Goal: Information Seeking & Learning: Learn about a topic

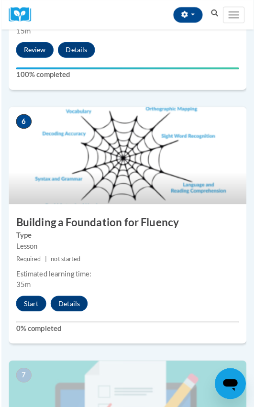
scroll to position [1378, 0]
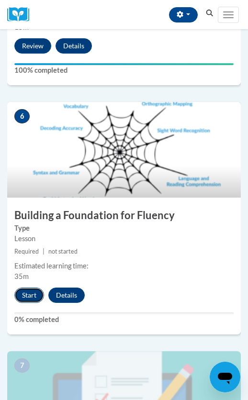
click at [24, 293] on button "Start" at bounding box center [29, 295] width 30 height 15
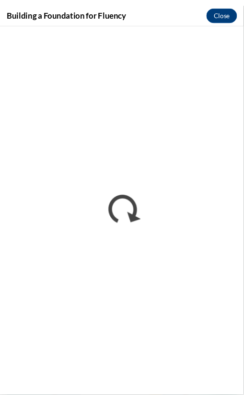
scroll to position [0, 0]
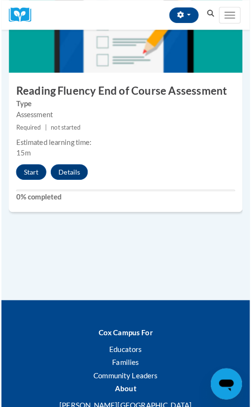
scroll to position [1754, 0]
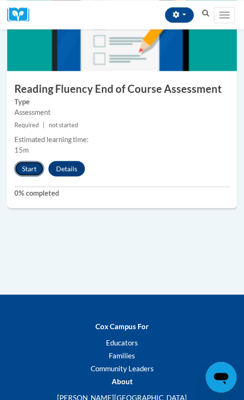
click at [31, 170] on button "Start" at bounding box center [29, 168] width 30 height 15
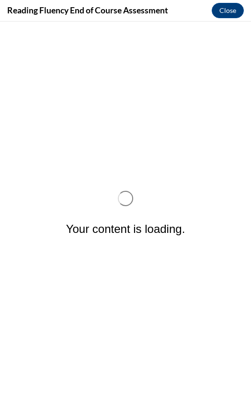
scroll to position [0, 0]
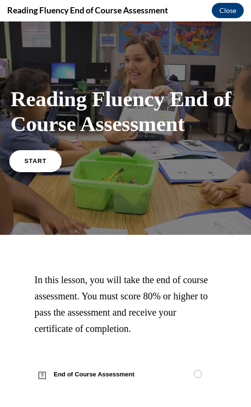
click at [43, 159] on span "START" at bounding box center [35, 160] width 22 height 7
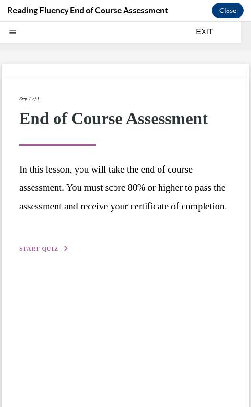
scroll to position [30, 0]
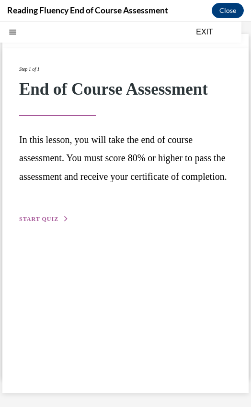
click at [33, 224] on button "START QUIZ" at bounding box center [44, 219] width 50 height 9
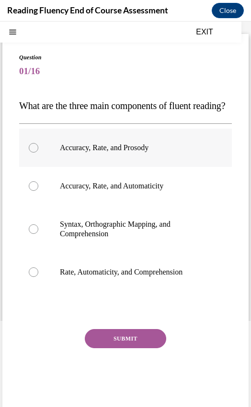
click at [72, 153] on p "Accuracy, Rate, and Prosody" at bounding box center [134, 148] width 148 height 10
click at [38, 153] on input "Accuracy, Rate, and Prosody" at bounding box center [34, 148] width 10 height 10
radio input "true"
click at [77, 205] on label "Accuracy, Rate, and Automaticity" at bounding box center [125, 186] width 213 height 38
click at [38, 191] on input "Accuracy, Rate, and Automaticity" at bounding box center [34, 186] width 10 height 10
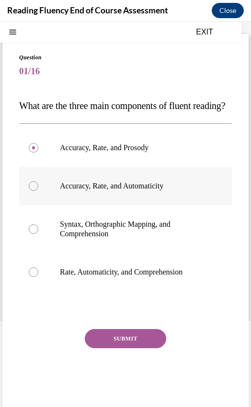
radio input "true"
click at [113, 348] on button "SUBMIT" at bounding box center [125, 338] width 81 height 19
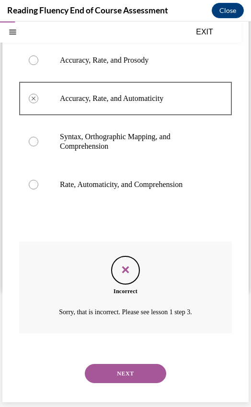
scroll to position [136, 0]
click at [122, 374] on button "NEXT" at bounding box center [125, 373] width 81 height 19
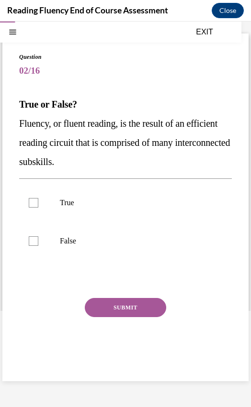
scroll to position [30, 0]
click at [36, 205] on div at bounding box center [34, 203] width 10 height 10
click at [36, 205] on input "True" at bounding box center [34, 203] width 10 height 10
checkbox input "true"
click at [127, 310] on button "SUBMIT" at bounding box center [125, 307] width 81 height 19
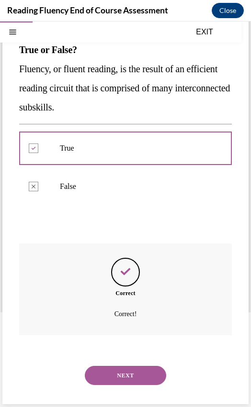
scroll to position [86, 0]
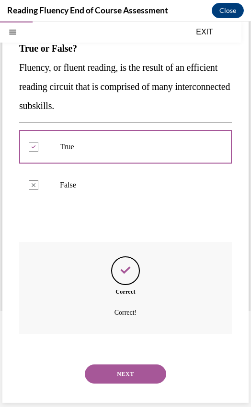
click at [122, 374] on button "NEXT" at bounding box center [125, 374] width 81 height 19
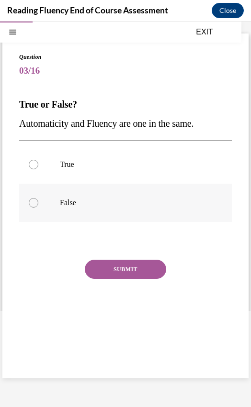
click at [51, 200] on label "False" at bounding box center [125, 203] width 213 height 38
click at [38, 200] on input "False" at bounding box center [34, 203] width 10 height 10
radio input "true"
click at [115, 265] on button "SUBMIT" at bounding box center [125, 269] width 81 height 19
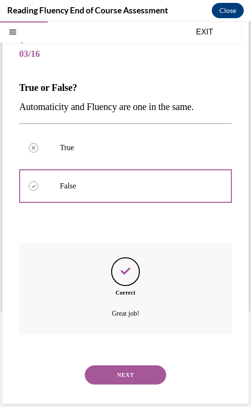
scroll to position [48, 0]
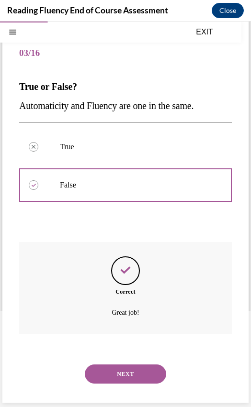
click at [133, 367] on button "NEXT" at bounding box center [125, 374] width 81 height 19
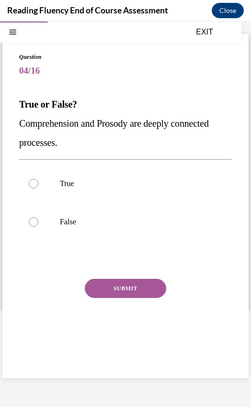
scroll to position [30, 0]
click at [61, 182] on p "True" at bounding box center [134, 184] width 148 height 10
click at [38, 182] on input "True" at bounding box center [34, 184] width 10 height 10
radio input "true"
click at [121, 288] on button "SUBMIT" at bounding box center [125, 288] width 81 height 19
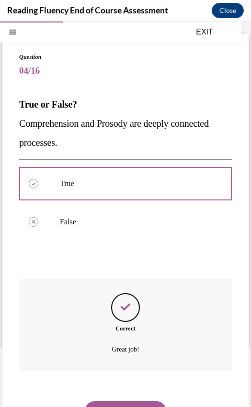
scroll to position [67, 0]
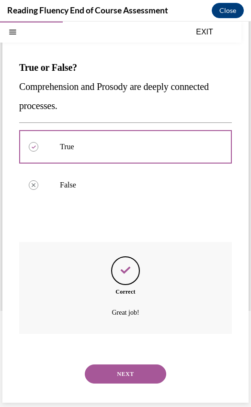
click at [124, 370] on button "NEXT" at bounding box center [125, 374] width 81 height 19
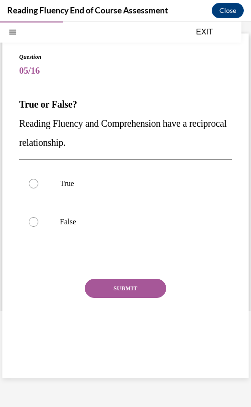
scroll to position [30, 0]
click at [65, 186] on p "True" at bounding box center [134, 184] width 148 height 10
click at [38, 186] on input "True" at bounding box center [34, 184] width 10 height 10
radio input "true"
click at [108, 291] on button "SUBMIT" at bounding box center [125, 288] width 81 height 19
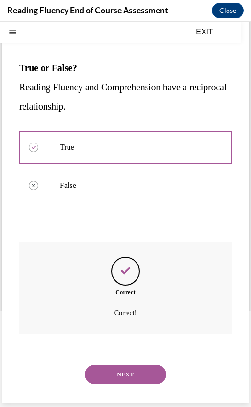
scroll to position [67, 0]
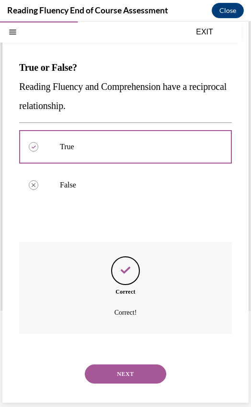
click at [121, 371] on button "NEXT" at bounding box center [125, 374] width 81 height 19
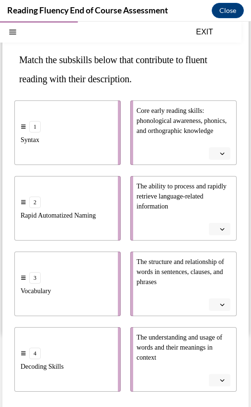
scroll to position [76, 0]
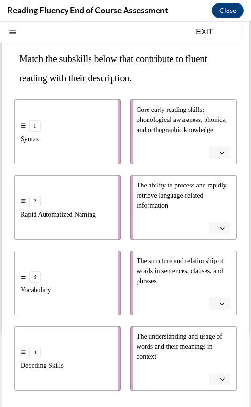
click at [220, 226] on button "button" at bounding box center [220, 228] width 22 height 12
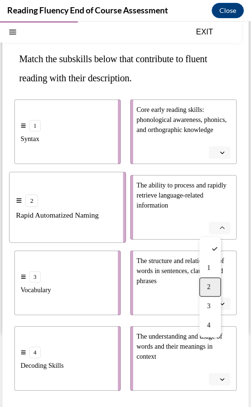
click at [215, 288] on div "2" at bounding box center [210, 287] width 22 height 19
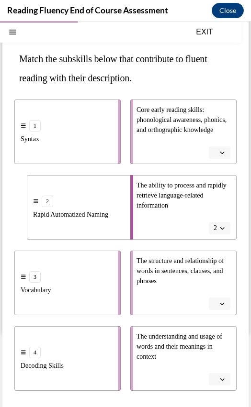
click at [213, 150] on span "Please select an option" at bounding box center [214, 153] width 3 height 10
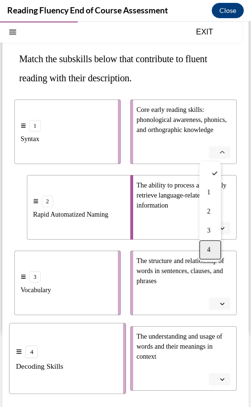
click at [209, 247] on span "4" at bounding box center [208, 250] width 3 height 8
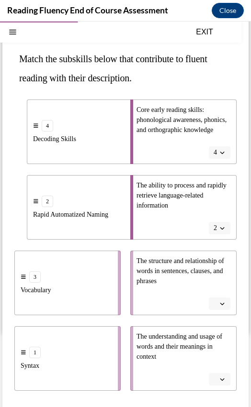
click at [211, 378] on button "button" at bounding box center [220, 379] width 22 height 12
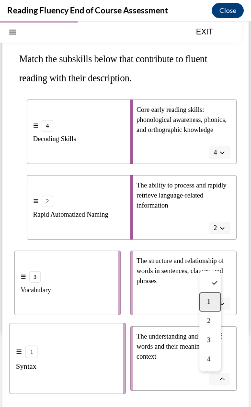
click at [210, 299] on span "1" at bounding box center [208, 302] width 3 height 8
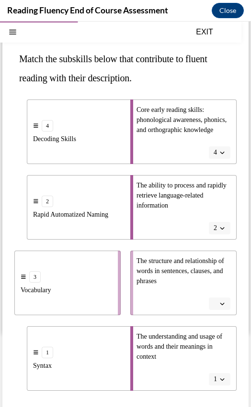
click at [220, 303] on icon "button" at bounding box center [222, 304] width 4 height 2
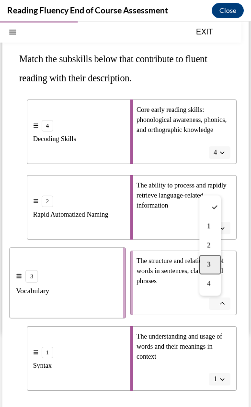
click at [211, 268] on div "3" at bounding box center [210, 264] width 22 height 19
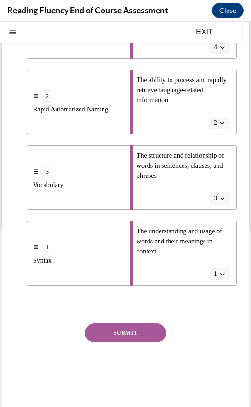
click at [116, 330] on button "SUBMIT" at bounding box center [125, 333] width 81 height 19
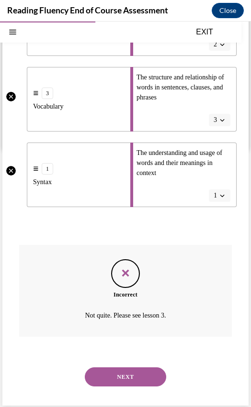
scroll to position [262, 0]
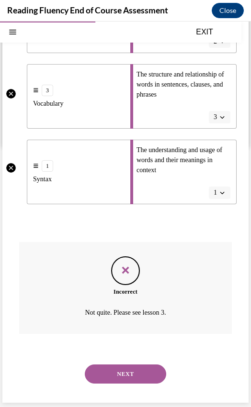
click at [116, 375] on button "NEXT" at bounding box center [125, 374] width 81 height 19
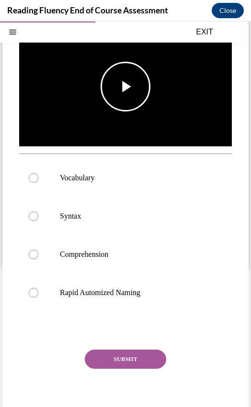
scroll to position [142, 0]
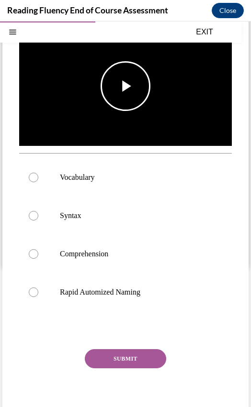
click at [125, 86] on span "Video player" at bounding box center [125, 86] width 0 height 0
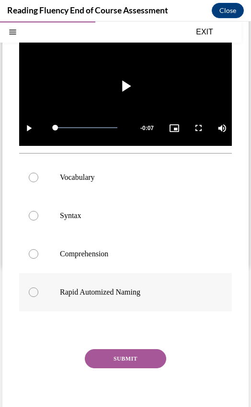
click at [61, 312] on label "Rapid Automized Naming" at bounding box center [125, 292] width 213 height 38
click at [38, 297] on input "Rapid Automized Naming" at bounding box center [34, 293] width 10 height 10
radio input "true"
click at [127, 369] on button "SUBMIT" at bounding box center [125, 358] width 81 height 19
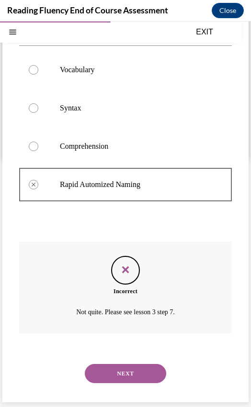
scroll to position [263, 0]
click at [121, 373] on button "NEXT" at bounding box center [125, 373] width 81 height 19
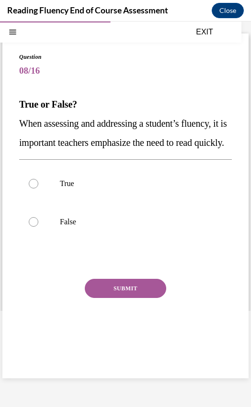
scroll to position [30, 0]
click at [205, 30] on button "EXIT" at bounding box center [204, 31] width 57 height 11
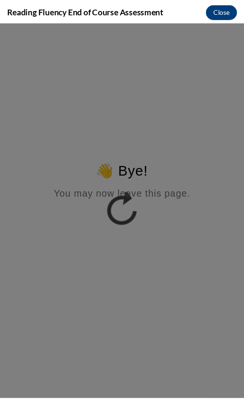
scroll to position [0, 0]
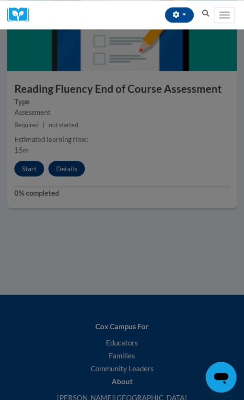
click at [31, 167] on div at bounding box center [122, 200] width 244 height 400
click at [26, 172] on div at bounding box center [122, 200] width 244 height 400
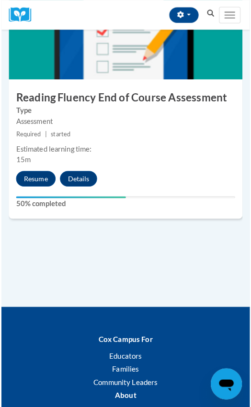
scroll to position [1745, 0]
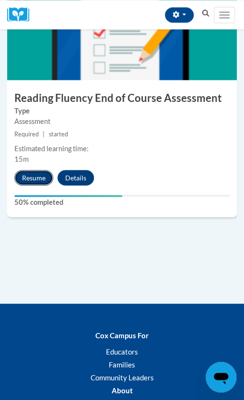
click at [32, 176] on button "Resume" at bounding box center [33, 177] width 39 height 15
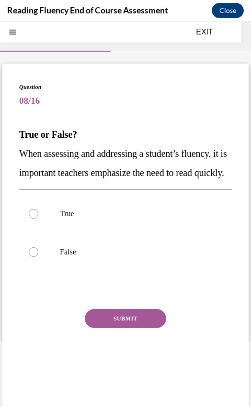
scroll to position [30, 0]
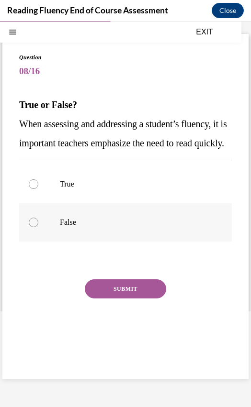
click at [48, 237] on label "False" at bounding box center [125, 222] width 213 height 38
click at [38, 227] on input "False" at bounding box center [34, 223] width 10 height 10
radio input "true"
click at [127, 299] on button "SUBMIT" at bounding box center [125, 289] width 81 height 19
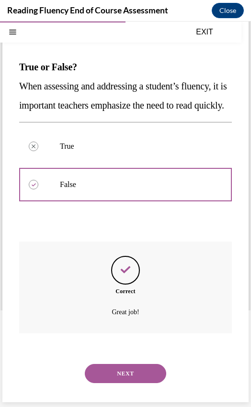
scroll to position [86, 0]
click at [117, 362] on div "NEXT" at bounding box center [125, 374] width 213 height 38
click at [116, 367] on button "NEXT" at bounding box center [125, 373] width 81 height 19
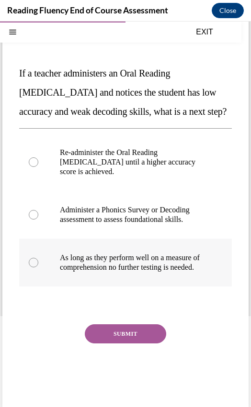
click at [52, 266] on label "As long as they perform well on a measure of comprehension no further testing i…" at bounding box center [125, 263] width 213 height 48
click at [38, 266] on input "As long as they perform well on a measure of comprehension no further testing i…" at bounding box center [34, 263] width 10 height 10
radio input "true"
click at [118, 344] on button "SUBMIT" at bounding box center [125, 334] width 81 height 19
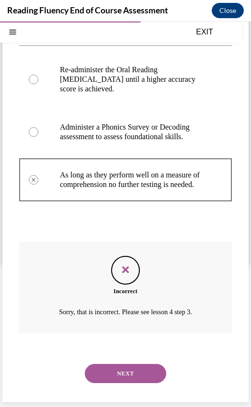
scroll to position [172, 0]
click at [119, 370] on button "NEXT" at bounding box center [125, 373] width 81 height 19
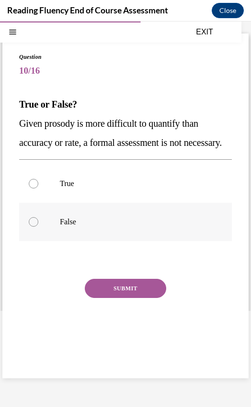
click at [89, 227] on p "False" at bounding box center [134, 222] width 148 height 10
click at [38, 227] on input "False" at bounding box center [34, 222] width 10 height 10
radio input "true"
click at [101, 298] on button "SUBMIT" at bounding box center [125, 288] width 81 height 19
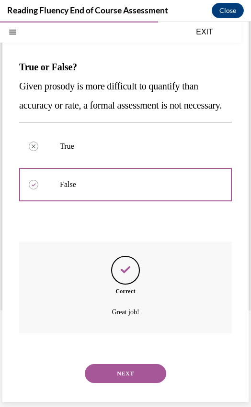
scroll to position [86, 0]
click at [107, 370] on button "NEXT" at bounding box center [125, 373] width 81 height 19
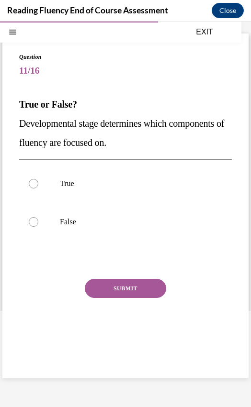
scroll to position [30, 0]
click at [56, 222] on label "False" at bounding box center [125, 222] width 213 height 38
click at [38, 222] on input "False" at bounding box center [34, 222] width 10 height 10
radio input "true"
click at [121, 284] on button "SUBMIT" at bounding box center [125, 288] width 81 height 19
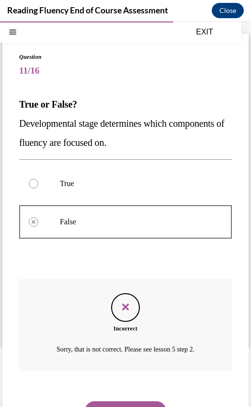
scroll to position [67, 0]
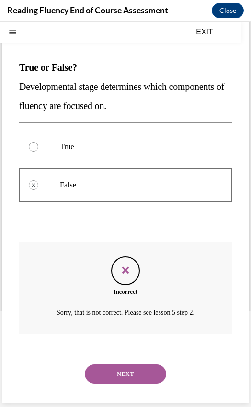
click at [122, 374] on button "NEXT" at bounding box center [125, 374] width 81 height 19
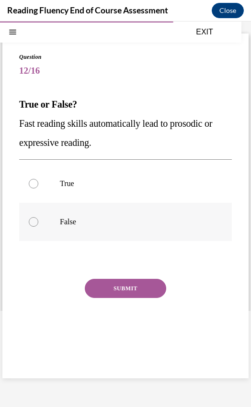
click at [63, 218] on p "False" at bounding box center [134, 222] width 148 height 10
click at [38, 218] on input "False" at bounding box center [34, 222] width 10 height 10
radio input "true"
click at [114, 285] on button "SUBMIT" at bounding box center [125, 288] width 81 height 19
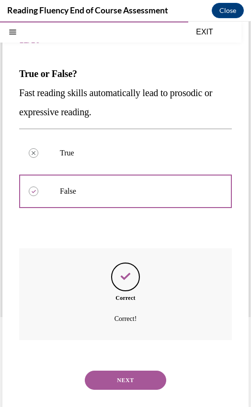
scroll to position [67, 0]
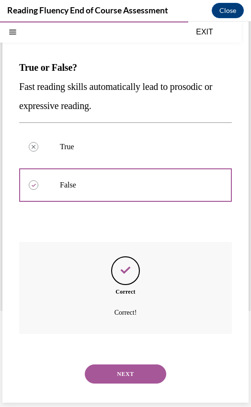
click at [113, 372] on button "NEXT" at bounding box center [125, 374] width 81 height 19
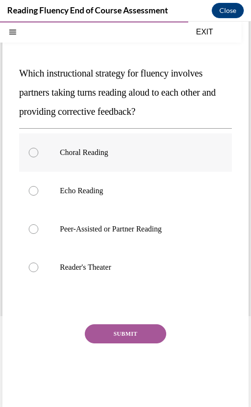
scroll to position [44, 0]
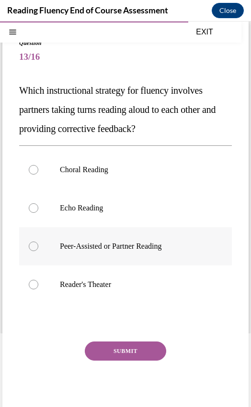
click at [49, 246] on label "Peer-Assisted or Partner Reading" at bounding box center [125, 246] width 213 height 38
click at [38, 246] on input "Peer-Assisted or Partner Reading" at bounding box center [34, 247] width 10 height 10
radio input "true"
drag, startPoint x: 122, startPoint y: 346, endPoint x: 194, endPoint y: 325, distance: 75.3
click at [194, 325] on div at bounding box center [125, 321] width 213 height 11
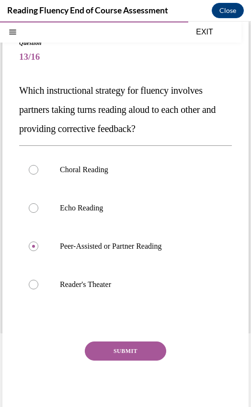
click at [127, 349] on button "SUBMIT" at bounding box center [125, 351] width 81 height 19
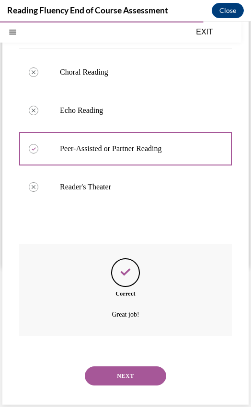
scroll to position [144, 0]
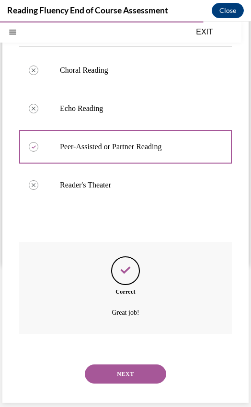
click at [123, 374] on button "NEXT" at bounding box center [125, 374] width 81 height 19
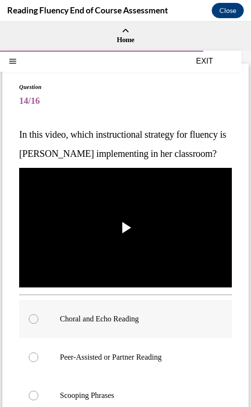
click at [32, 324] on div at bounding box center [34, 319] width 10 height 10
click at [32, 324] on input "Choral and Echo Reading" at bounding box center [34, 319] width 10 height 10
radio input "true"
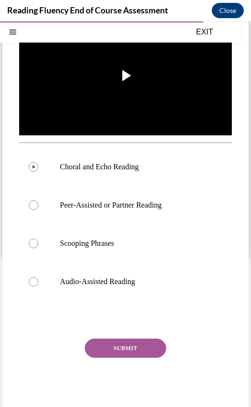
click at [123, 358] on button "SUBMIT" at bounding box center [125, 348] width 81 height 19
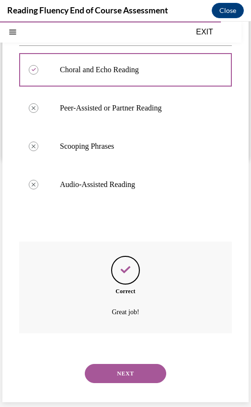
scroll to position [263, 0]
click at [122, 373] on button "NEXT" at bounding box center [125, 373] width 81 height 19
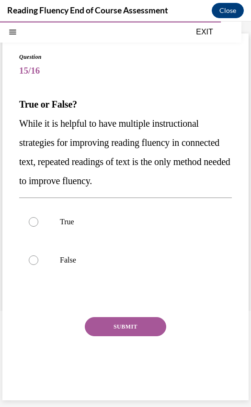
scroll to position [30, 0]
click at [65, 261] on p "False" at bounding box center [134, 261] width 148 height 10
click at [38, 261] on input "False" at bounding box center [34, 261] width 10 height 10
radio input "true"
click at [97, 319] on button "SUBMIT" at bounding box center [125, 326] width 81 height 19
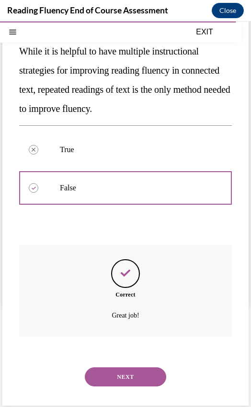
scroll to position [105, 0]
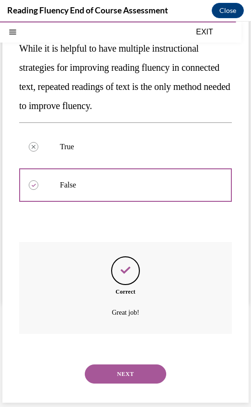
click at [117, 371] on button "NEXT" at bounding box center [125, 374] width 81 height 19
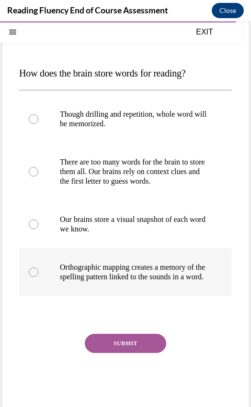
click at [72, 278] on p "Orthographic mapping creates a memory of the spelling pattern linked to the sou…" at bounding box center [134, 272] width 148 height 19
click at [38, 277] on input "Orthographic mapping creates a memory of the spelling pattern linked to the sou…" at bounding box center [34, 273] width 10 height 10
radio input "true"
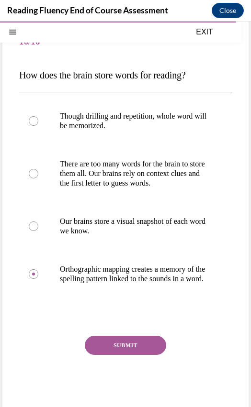
click at [108, 352] on button "SUBMIT" at bounding box center [125, 345] width 81 height 19
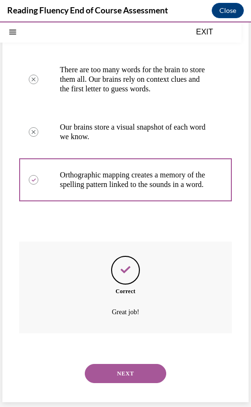
scroll to position [163, 0]
click at [115, 372] on button "NEXT" at bounding box center [125, 373] width 81 height 19
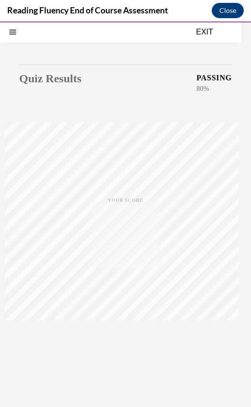
scroll to position [30, 0]
click at [128, 331] on div "TAKE AGAIN" at bounding box center [126, 342] width 34 height 22
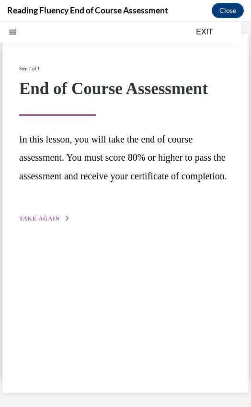
click at [36, 222] on span "TAKE AGAIN" at bounding box center [39, 218] width 41 height 7
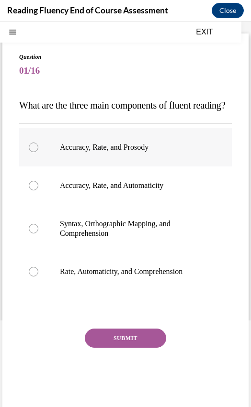
click at [129, 152] on p "Accuracy, Rate, and Prosody" at bounding box center [134, 148] width 148 height 10
click at [38, 152] on input "Accuracy, Rate, and Prosody" at bounding box center [34, 148] width 10 height 10
radio input "true"
click at [131, 348] on button "SUBMIT" at bounding box center [125, 338] width 81 height 19
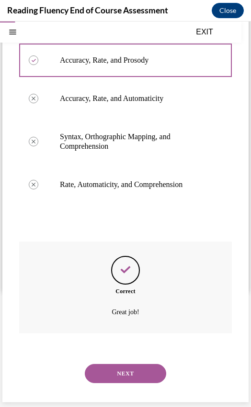
scroll to position [136, 0]
click at [132, 377] on button "NEXT" at bounding box center [125, 373] width 81 height 19
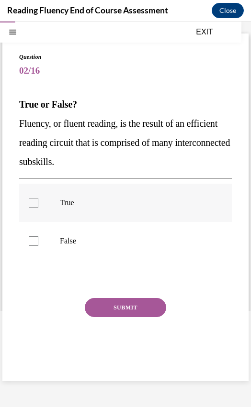
click at [63, 212] on label "True" at bounding box center [125, 203] width 213 height 38
click at [38, 208] on input "True" at bounding box center [34, 203] width 10 height 10
checkbox input "true"
click at [110, 315] on button "SUBMIT" at bounding box center [125, 307] width 81 height 19
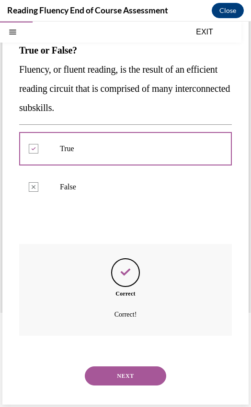
scroll to position [86, 0]
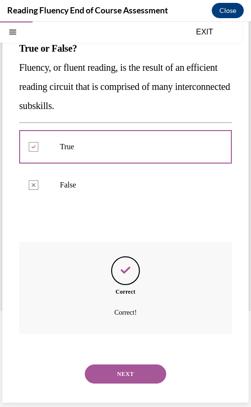
click at [118, 369] on button "NEXT" at bounding box center [125, 374] width 81 height 19
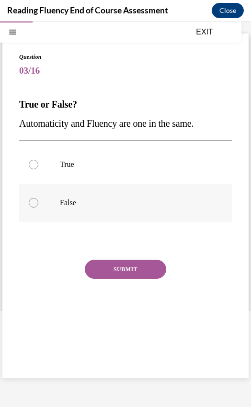
click at [48, 198] on label "False" at bounding box center [125, 203] width 213 height 38
click at [38, 198] on input "False" at bounding box center [34, 203] width 10 height 10
radio input "true"
click at [104, 276] on button "SUBMIT" at bounding box center [125, 269] width 81 height 19
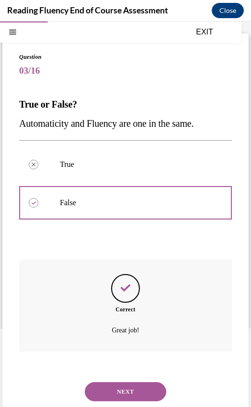
scroll to position [48, 0]
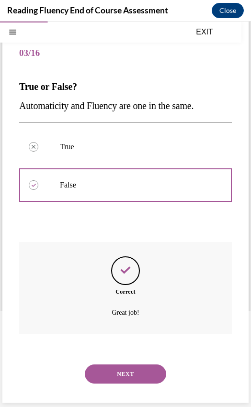
click at [119, 370] on button "NEXT" at bounding box center [125, 374] width 81 height 19
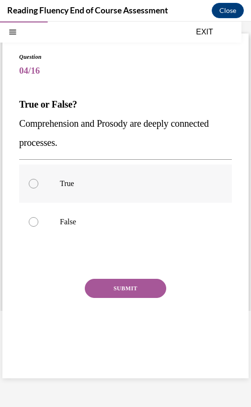
click at [66, 188] on label "True" at bounding box center [125, 184] width 213 height 38
click at [38, 188] on input "True" at bounding box center [34, 184] width 10 height 10
radio input "true"
click at [125, 284] on button "SUBMIT" at bounding box center [125, 288] width 81 height 19
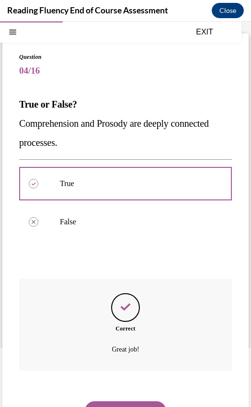
scroll to position [67, 0]
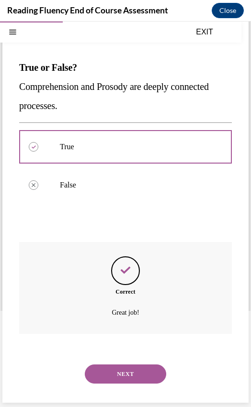
click at [124, 369] on button "NEXT" at bounding box center [125, 374] width 81 height 19
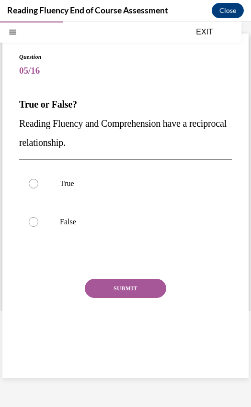
scroll to position [30, 0]
click at [66, 224] on p "False" at bounding box center [134, 222] width 148 height 10
click at [38, 224] on input "False" at bounding box center [34, 222] width 10 height 10
radio input "true"
click at [109, 283] on button "SUBMIT" at bounding box center [125, 288] width 81 height 19
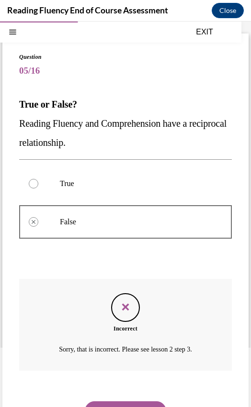
scroll to position [67, 0]
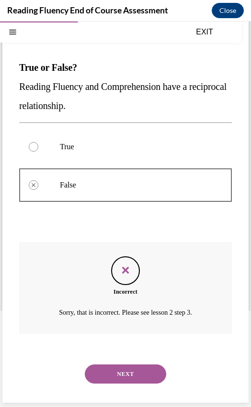
click at [120, 374] on button "NEXT" at bounding box center [125, 374] width 81 height 19
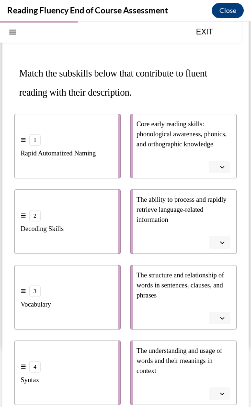
scroll to position [44, 0]
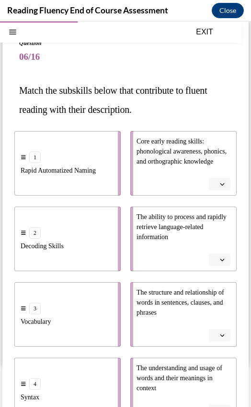
click at [220, 261] on icon "button" at bounding box center [222, 260] width 5 height 5
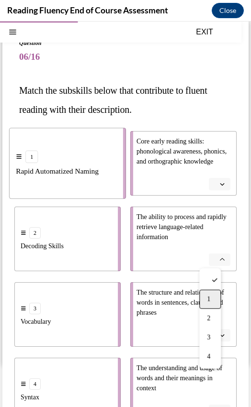
click at [218, 297] on div "1" at bounding box center [210, 299] width 22 height 19
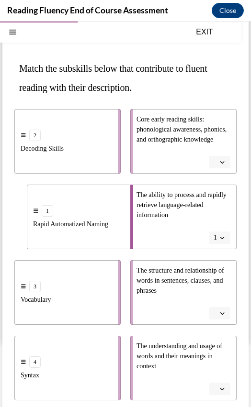
scroll to position [67, 0]
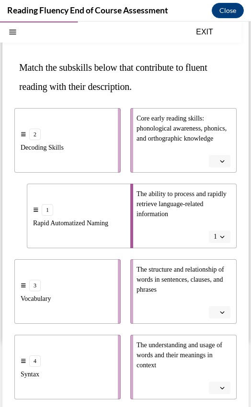
click at [213, 312] on span "Please select an option" at bounding box center [214, 313] width 3 height 10
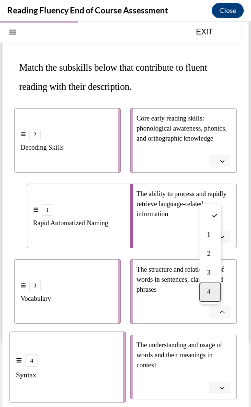
click at [209, 291] on span "4" at bounding box center [208, 293] width 3 height 8
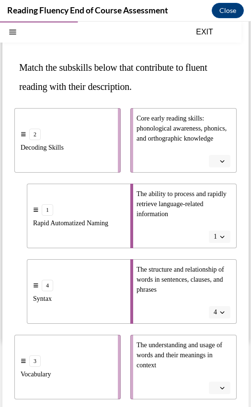
click at [220, 389] on icon "button" at bounding box center [222, 388] width 4 height 2
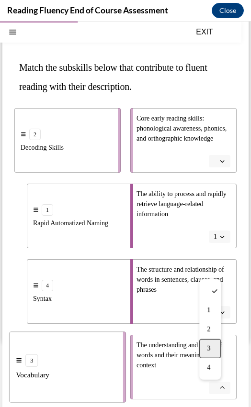
click at [212, 345] on div "3" at bounding box center [210, 348] width 22 height 19
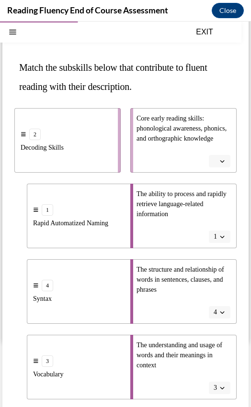
click at [210, 160] on button "button" at bounding box center [220, 161] width 22 height 12
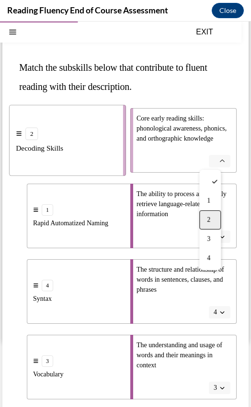
click at [210, 215] on div "2" at bounding box center [210, 220] width 22 height 19
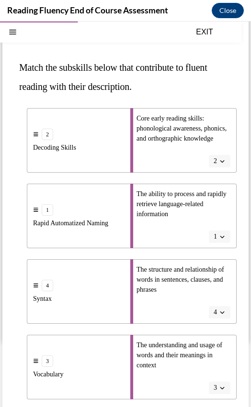
scroll to position [185, 0]
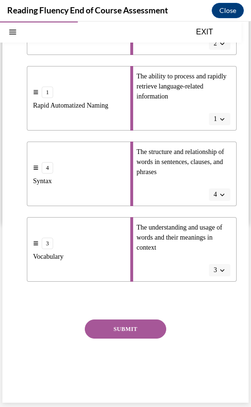
click at [136, 321] on button "SUBMIT" at bounding box center [125, 329] width 81 height 19
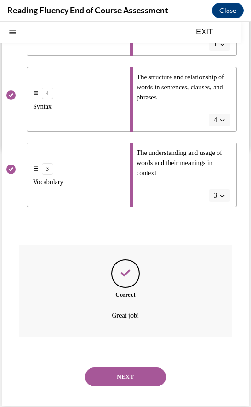
scroll to position [262, 0]
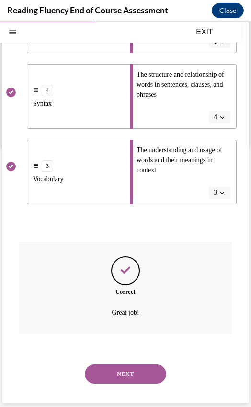
click at [115, 366] on button "NEXT" at bounding box center [125, 374] width 81 height 19
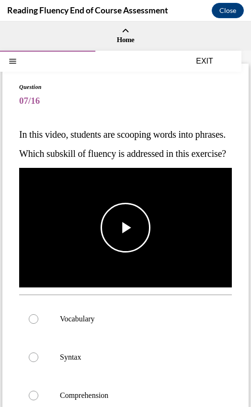
click at [125, 228] on span "Video player" at bounding box center [125, 228] width 0 height 0
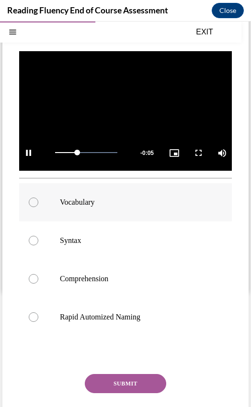
scroll to position [117, 0]
click at [73, 246] on p "Syntax" at bounding box center [134, 241] width 148 height 10
click at [38, 246] on input "Syntax" at bounding box center [34, 241] width 10 height 10
radio input "true"
click at [118, 393] on button "SUBMIT" at bounding box center [125, 383] width 81 height 19
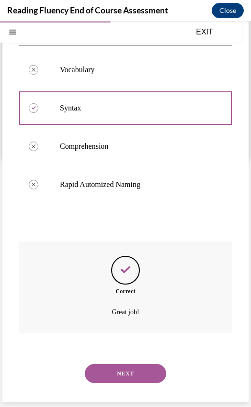
scroll to position [263, 0]
click at [130, 373] on button "NEXT" at bounding box center [125, 373] width 81 height 19
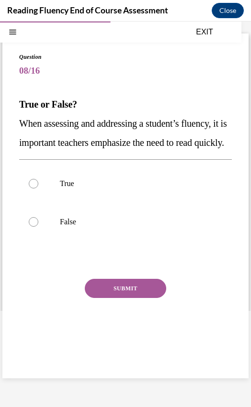
scroll to position [30, 0]
click at [68, 227] on p "False" at bounding box center [134, 222] width 148 height 10
click at [38, 227] on input "False" at bounding box center [34, 222] width 10 height 10
radio input "true"
click at [112, 298] on button "SUBMIT" at bounding box center [125, 288] width 81 height 19
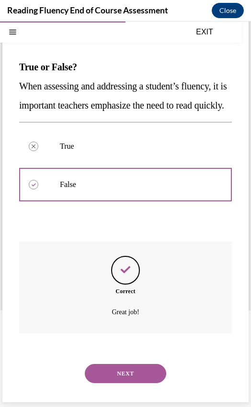
scroll to position [86, 0]
click at [128, 372] on button "NEXT" at bounding box center [125, 373] width 81 height 19
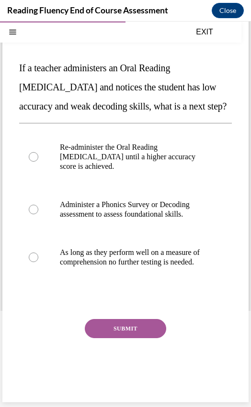
scroll to position [61, 0]
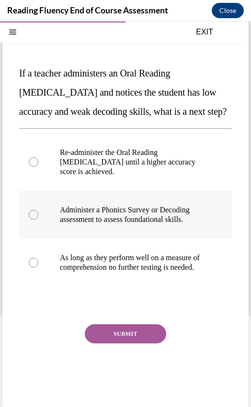
click at [96, 224] on p "Administer a Phonics Survey or Decoding assessment to assess foundational skill…" at bounding box center [134, 214] width 148 height 19
click at [38, 220] on input "Administer a Phonics Survey or Decoding assessment to assess foundational skill…" at bounding box center [34, 215] width 10 height 10
radio input "true"
click at [124, 344] on button "SUBMIT" at bounding box center [125, 334] width 81 height 19
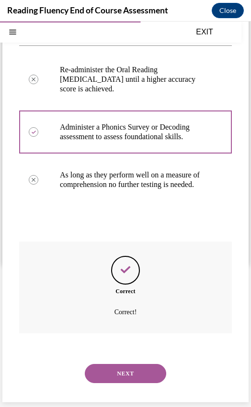
scroll to position [172, 0]
click at [103, 371] on button "NEXT" at bounding box center [125, 373] width 81 height 19
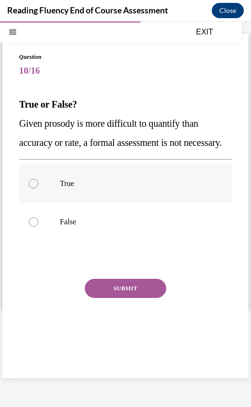
click at [58, 203] on label "True" at bounding box center [125, 184] width 213 height 38
click at [38, 189] on input "True" at bounding box center [34, 184] width 10 height 10
radio input "true"
click at [123, 298] on button "SUBMIT" at bounding box center [125, 288] width 81 height 19
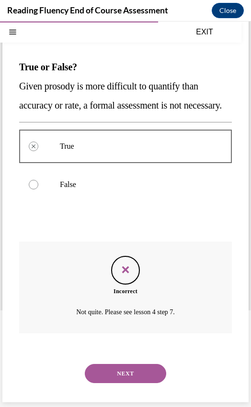
scroll to position [86, 0]
click at [109, 368] on button "NEXT" at bounding box center [125, 373] width 81 height 19
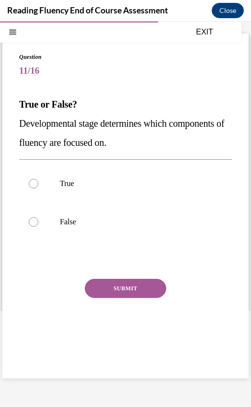
scroll to position [30, 0]
click at [86, 186] on p "True" at bounding box center [134, 184] width 148 height 10
click at [38, 186] on input "True" at bounding box center [34, 184] width 10 height 10
radio input "true"
click at [116, 285] on button "SUBMIT" at bounding box center [125, 288] width 81 height 19
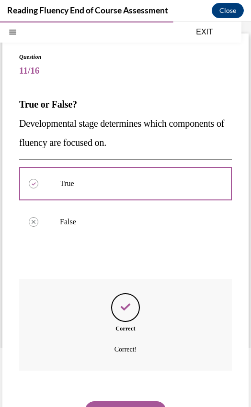
scroll to position [67, 0]
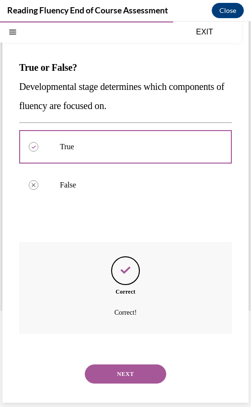
click at [108, 362] on div "NEXT" at bounding box center [125, 374] width 213 height 38
click at [108, 373] on button "NEXT" at bounding box center [125, 374] width 81 height 19
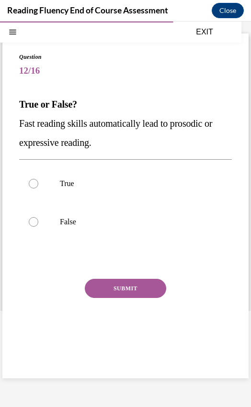
scroll to position [30, 0]
click at [49, 222] on label "False" at bounding box center [125, 222] width 213 height 38
click at [38, 222] on input "False" at bounding box center [34, 222] width 10 height 10
radio input "true"
click at [118, 281] on button "SUBMIT" at bounding box center [125, 288] width 81 height 19
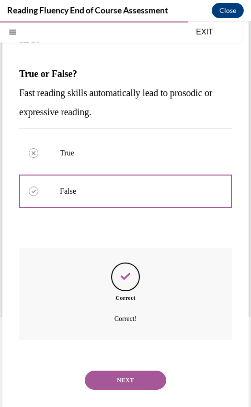
scroll to position [67, 0]
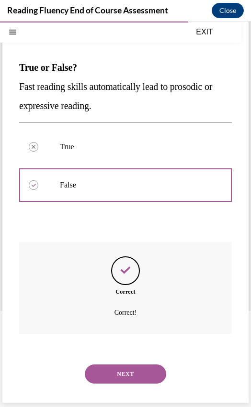
click at [119, 370] on button "NEXT" at bounding box center [125, 374] width 81 height 19
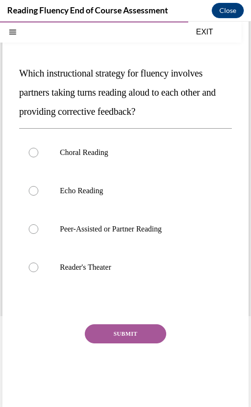
scroll to position [44, 0]
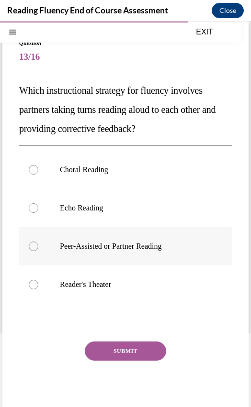
click at [99, 245] on p "Peer-Assisted or Partner Reading" at bounding box center [134, 247] width 148 height 10
click at [38, 245] on input "Peer-Assisted or Partner Reading" at bounding box center [34, 247] width 10 height 10
radio input "true"
click at [104, 350] on button "SUBMIT" at bounding box center [125, 351] width 81 height 19
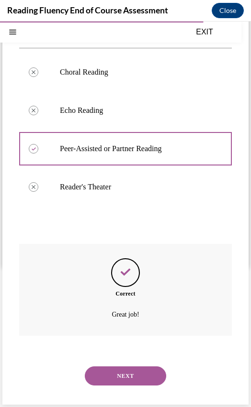
scroll to position [144, 0]
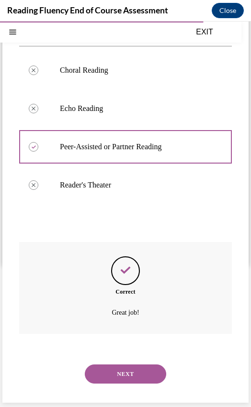
click at [110, 375] on button "NEXT" at bounding box center [125, 374] width 81 height 19
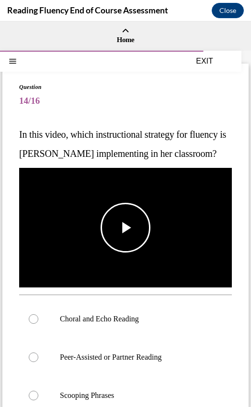
click at [125, 228] on span "Video player" at bounding box center [125, 228] width 0 height 0
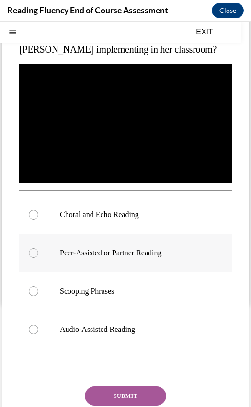
scroll to position [114, 0]
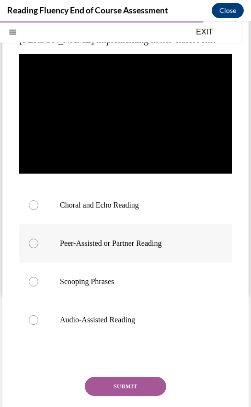
click at [37, 248] on div at bounding box center [34, 244] width 10 height 10
click at [37, 248] on input "Peer-Assisted or Partner Reading" at bounding box center [34, 244] width 10 height 10
radio input "true"
click at [138, 393] on button "SUBMIT" at bounding box center [125, 386] width 81 height 19
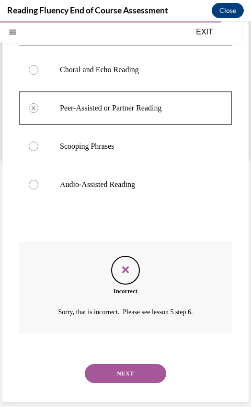
scroll to position [263, 0]
click at [114, 369] on button "NEXT" at bounding box center [125, 373] width 81 height 19
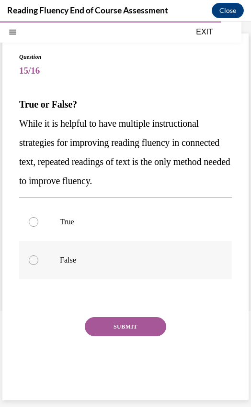
click at [63, 256] on p "False" at bounding box center [134, 261] width 148 height 10
click at [38, 256] on input "False" at bounding box center [34, 261] width 10 height 10
radio input "true"
click at [117, 327] on button "SUBMIT" at bounding box center [125, 326] width 81 height 19
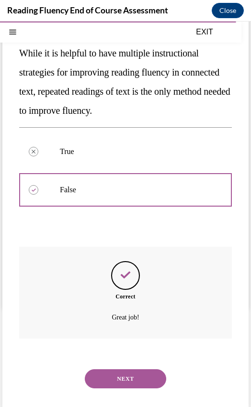
scroll to position [105, 0]
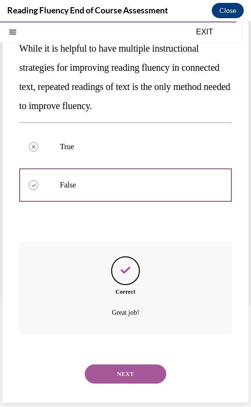
click at [112, 370] on button "NEXT" at bounding box center [125, 374] width 81 height 19
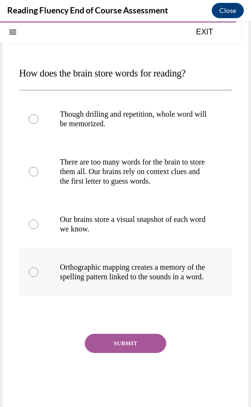
drag, startPoint x: 95, startPoint y: 289, endPoint x: 23, endPoint y: 269, distance: 74.2
click at [23, 269] on label "Orthographic mapping creates a memory of the spelling pattern linked to the sou…" at bounding box center [125, 272] width 213 height 48
click at [29, 269] on input "Orthographic mapping creates a memory of the spelling pattern linked to the sou…" at bounding box center [34, 273] width 10 height 10
radio input "true"
click at [126, 353] on button "SUBMIT" at bounding box center [125, 343] width 81 height 19
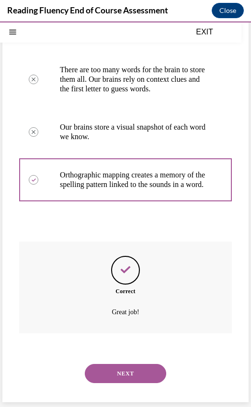
scroll to position [163, 0]
click at [122, 369] on button "NEXT" at bounding box center [125, 373] width 81 height 19
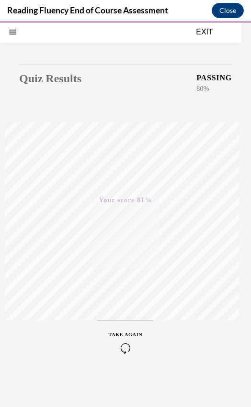
click at [198, 27] on button "EXIT" at bounding box center [204, 31] width 57 height 11
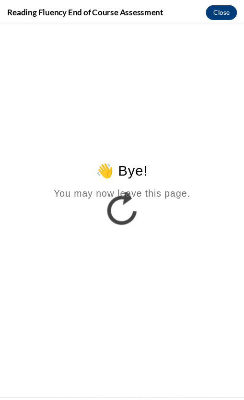
scroll to position [0, 0]
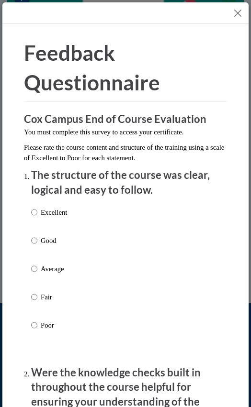
click at [224, 11] on div at bounding box center [125, 13] width 246 height 22
click at [233, 14] on button "Close" at bounding box center [238, 13] width 12 height 12
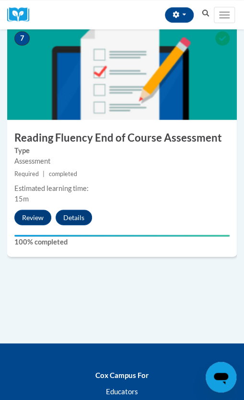
scroll to position [1717, 0]
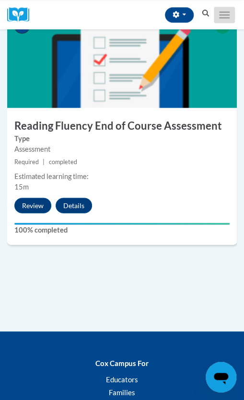
click at [227, 13] on button "Toggle navigation" at bounding box center [223, 15] width 21 height 16
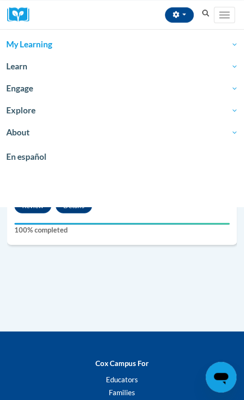
click at [19, 43] on span "My Learning" at bounding box center [121, 44] width 231 height 11
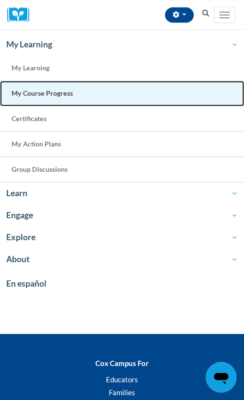
click at [44, 89] on span "My Course Progress" at bounding box center [41, 93] width 61 height 8
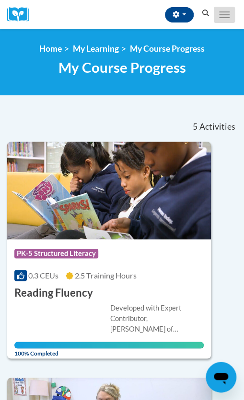
click at [227, 13] on button "Toggle navigation" at bounding box center [223, 15] width 21 height 16
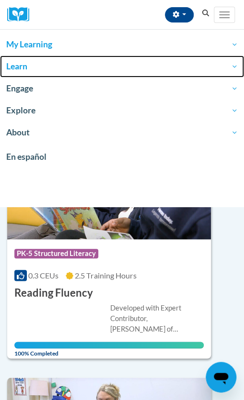
click at [18, 65] on span "Learn" at bounding box center [121, 66] width 231 height 11
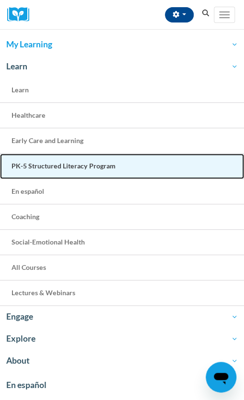
click at [63, 165] on span "PK-5 Structured Literacy Program" at bounding box center [63, 166] width 104 height 8
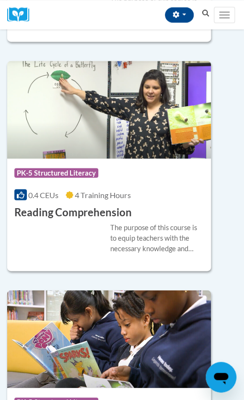
scroll to position [1707, 0]
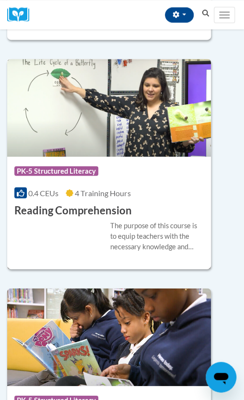
click at [73, 203] on h3 "Reading Comprehension" at bounding box center [72, 210] width 117 height 15
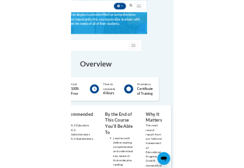
scroll to position [77, 0]
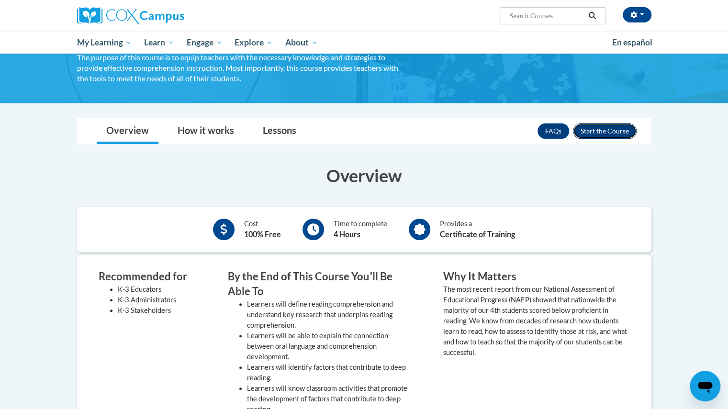
click at [243, 128] on button "Enroll" at bounding box center [605, 130] width 64 height 15
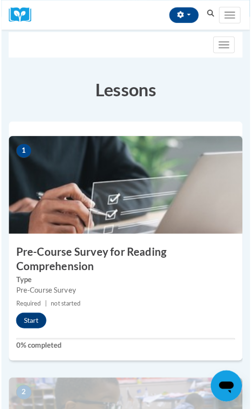
scroll to position [128, 0]
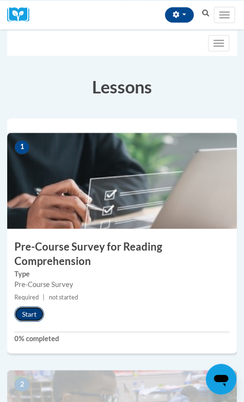
click at [29, 168] on button "Start" at bounding box center [29, 313] width 30 height 15
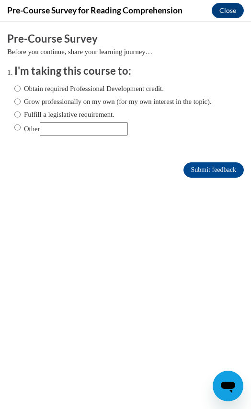
scroll to position [0, 0]
click at [17, 90] on input "Obtain required Professional Development credit." at bounding box center [17, 88] width 6 height 11
radio input "true"
click at [197, 168] on input "Submit feedback" at bounding box center [213, 169] width 60 height 15
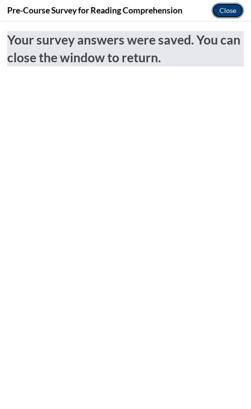
click at [236, 11] on button "Close" at bounding box center [228, 10] width 32 height 15
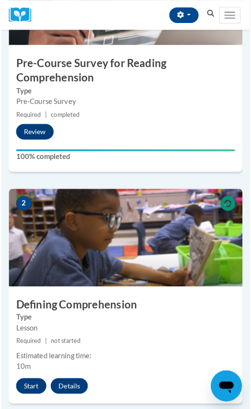
scroll to position [315, 0]
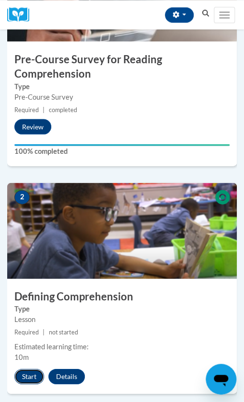
click at [29, 168] on button "Start" at bounding box center [29, 375] width 30 height 15
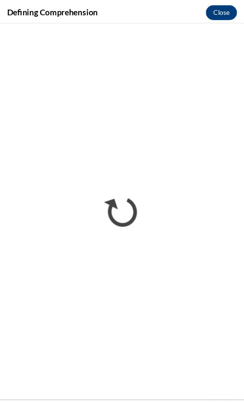
scroll to position [0, 0]
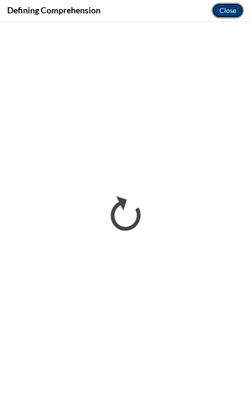
click at [221, 10] on button "Close" at bounding box center [228, 10] width 32 height 15
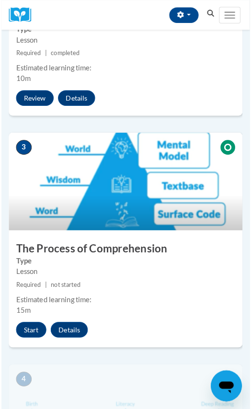
scroll to position [595, 0]
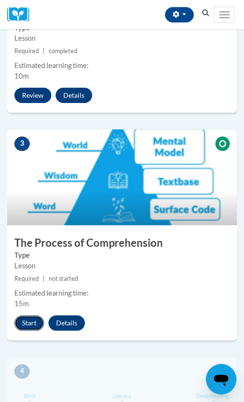
click at [30, 168] on button "Start" at bounding box center [29, 322] width 30 height 15
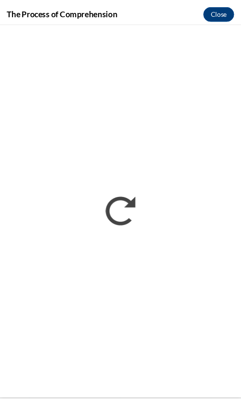
scroll to position [610, 0]
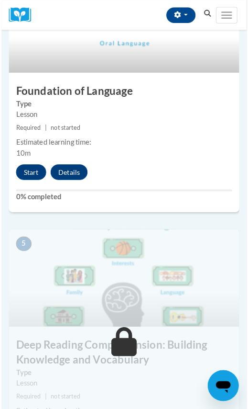
scroll to position [1022, 0]
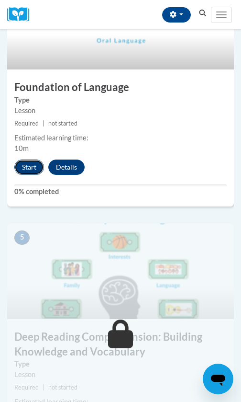
click at [33, 167] on button "Start" at bounding box center [29, 166] width 30 height 15
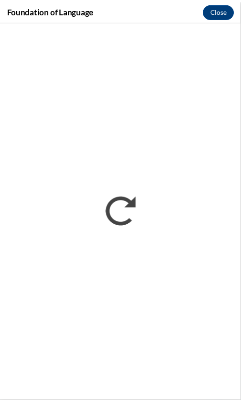
scroll to position [0, 0]
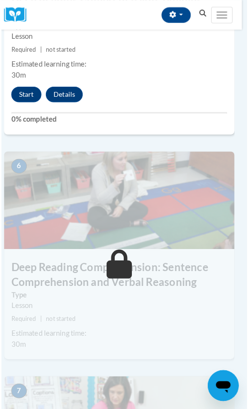
scroll to position [1368, 5]
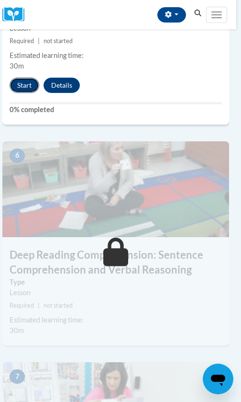
click at [25, 86] on button "Start" at bounding box center [25, 85] width 30 height 15
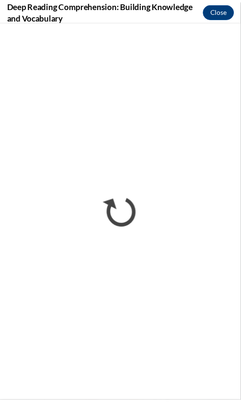
scroll to position [0, 0]
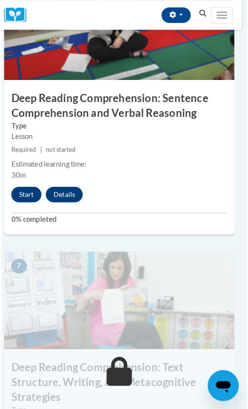
scroll to position [1528, 5]
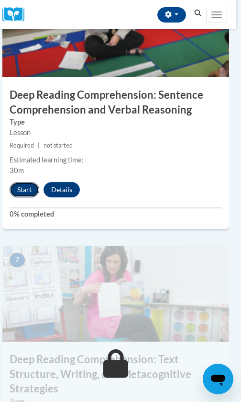
click at [23, 191] on button "Start" at bounding box center [25, 189] width 30 height 15
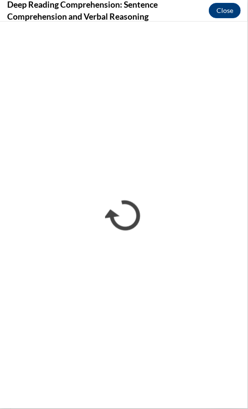
scroll to position [0, 0]
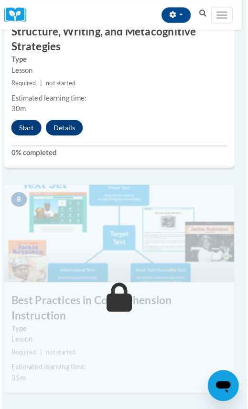
scroll to position [1796, 5]
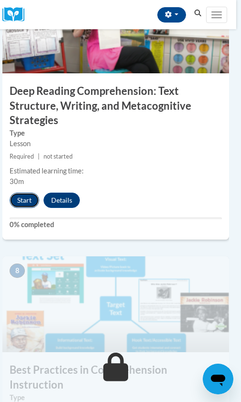
click at [28, 204] on button "Start" at bounding box center [25, 199] width 30 height 15
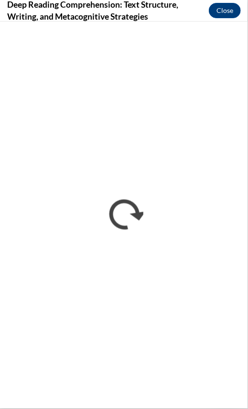
scroll to position [0, 0]
